Goal: Information Seeking & Learning: Learn about a topic

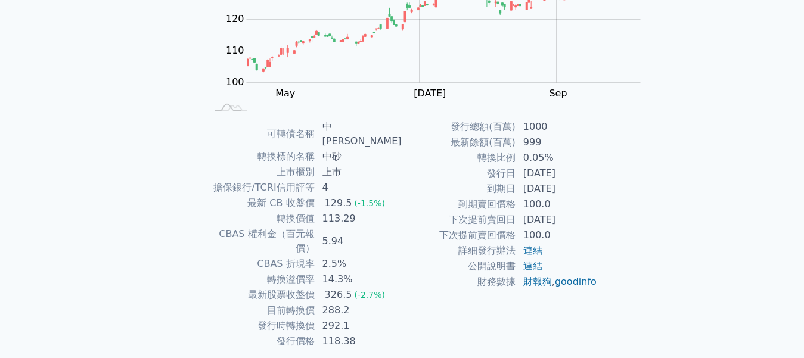
scroll to position [238, 0]
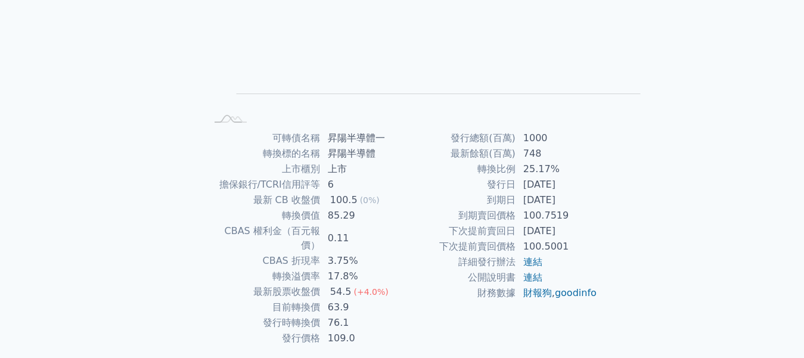
scroll to position [238, 0]
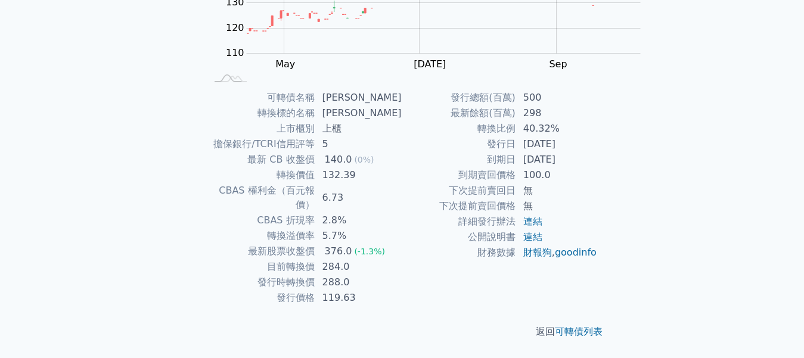
scroll to position [238, 0]
